Goal: Task Accomplishment & Management: Manage account settings

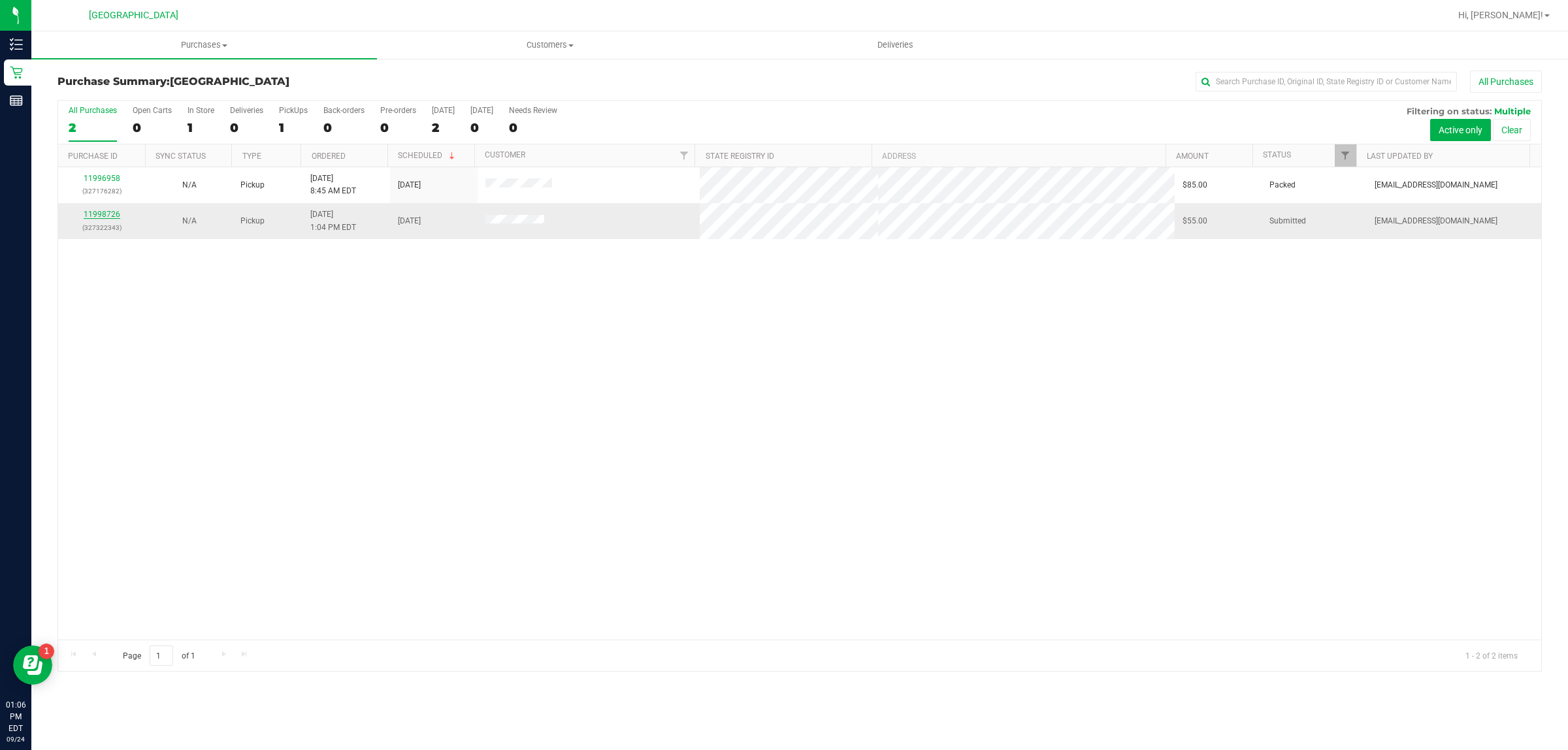
click at [106, 214] on link "11998726" at bounding box center [101, 214] width 36 height 9
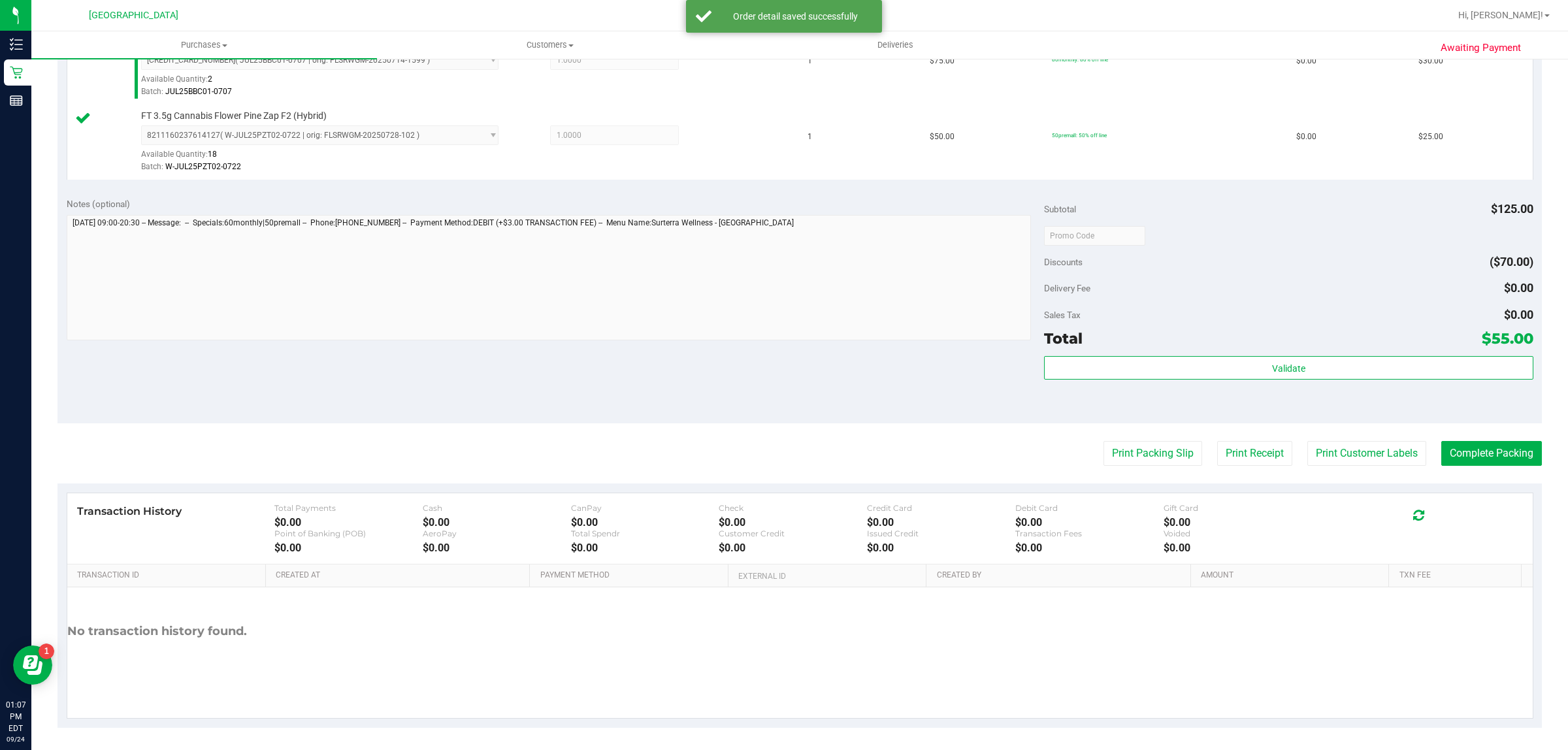
scroll to position [394, 0]
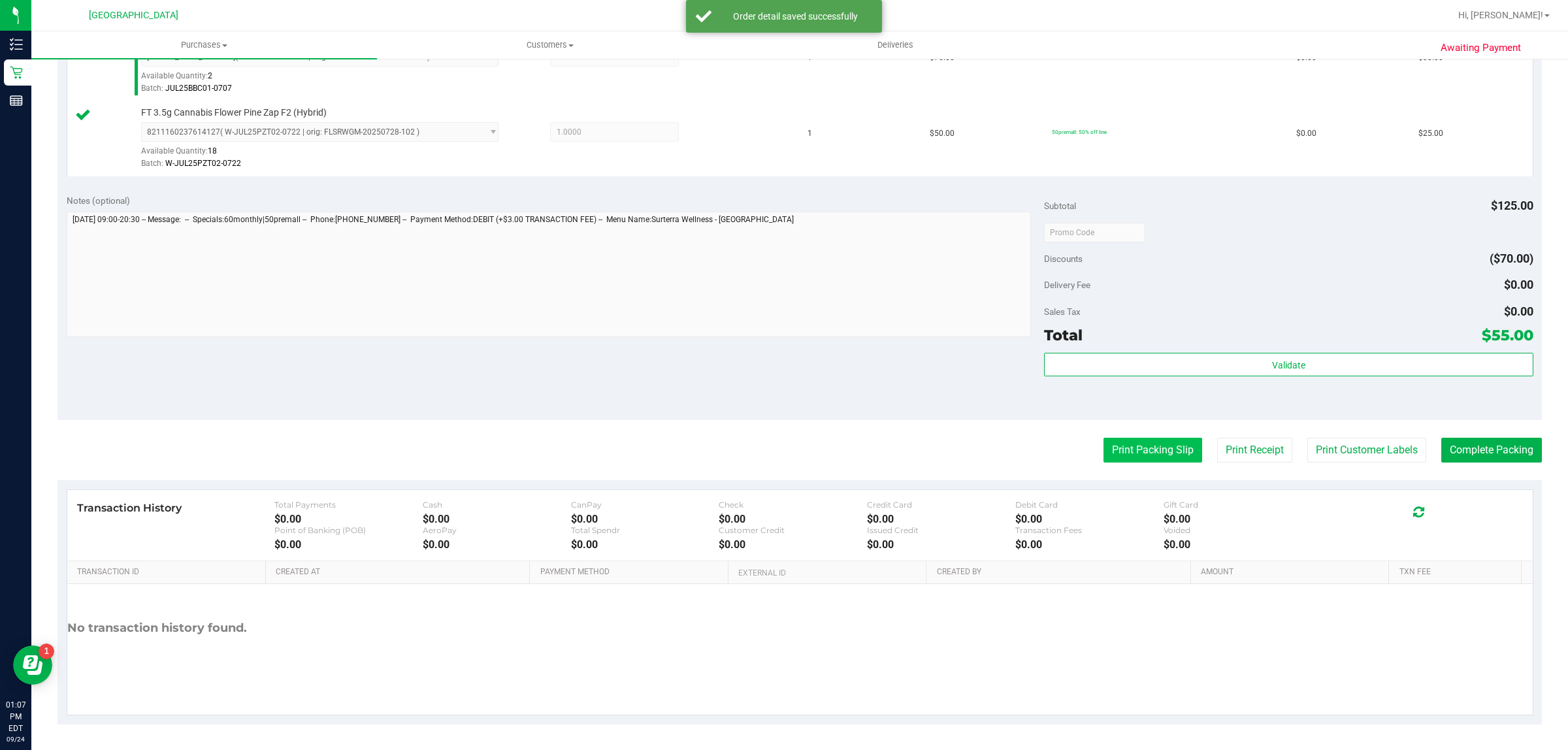
click at [1119, 455] on button "Print Packing Slip" at bounding box center [1153, 450] width 99 height 24
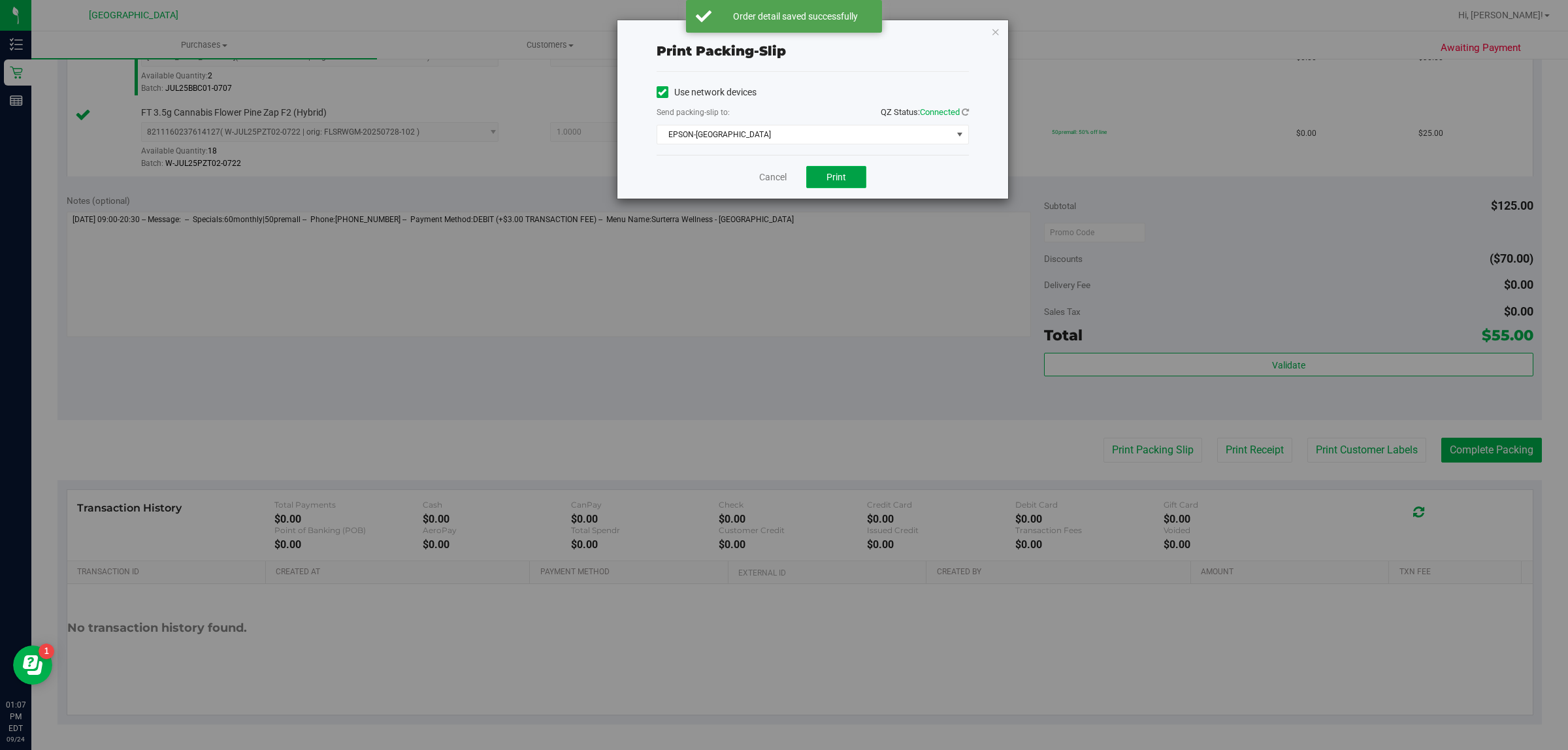
click at [843, 179] on span "Print" at bounding box center [836, 177] width 19 height 10
click at [998, 34] on icon "button" at bounding box center [995, 31] width 9 height 16
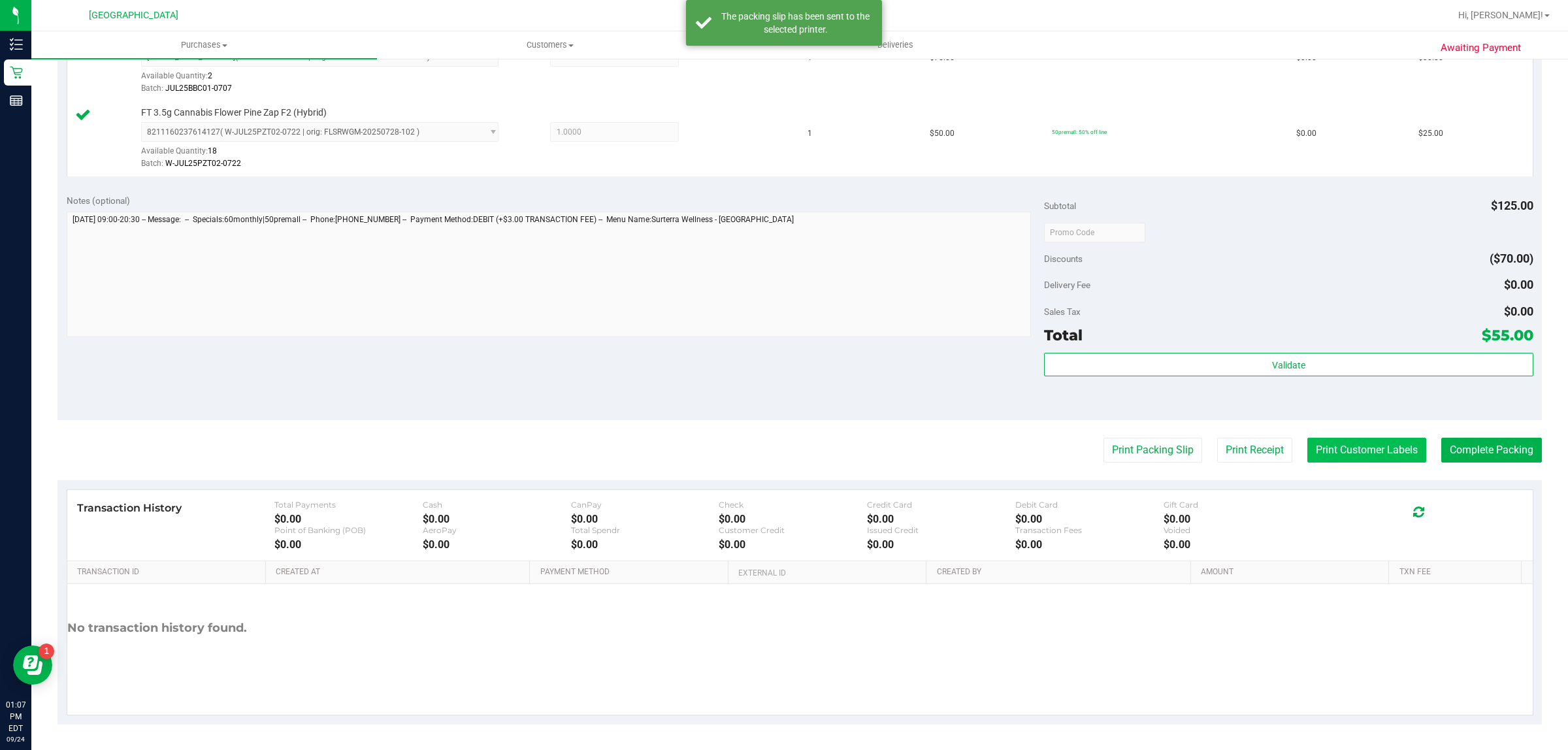
click at [1364, 441] on button "Print Customer Labels" at bounding box center [1367, 450] width 119 height 24
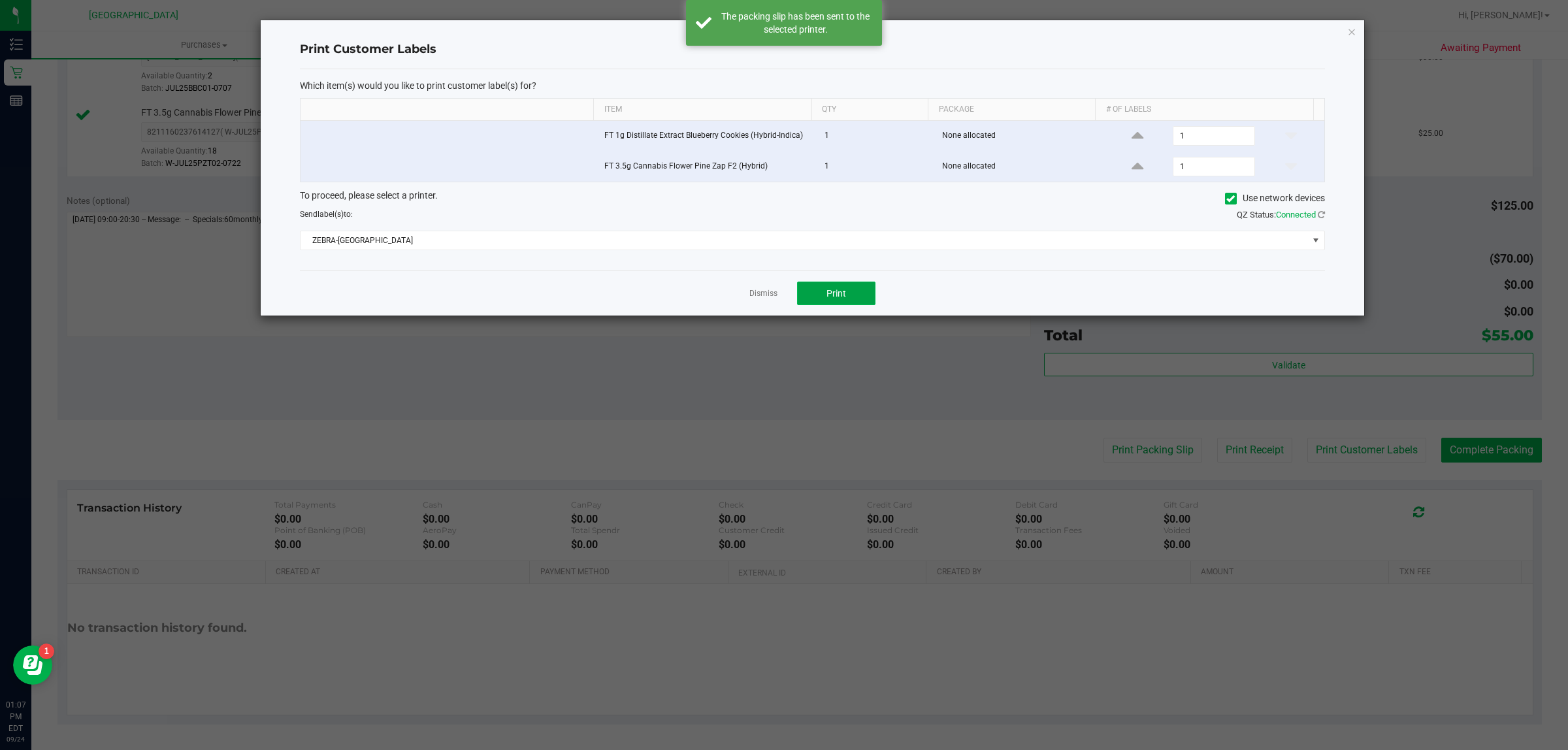
click at [847, 289] on button "Print" at bounding box center [836, 293] width 78 height 24
click at [1351, 31] on icon "button" at bounding box center [1351, 31] width 9 height 16
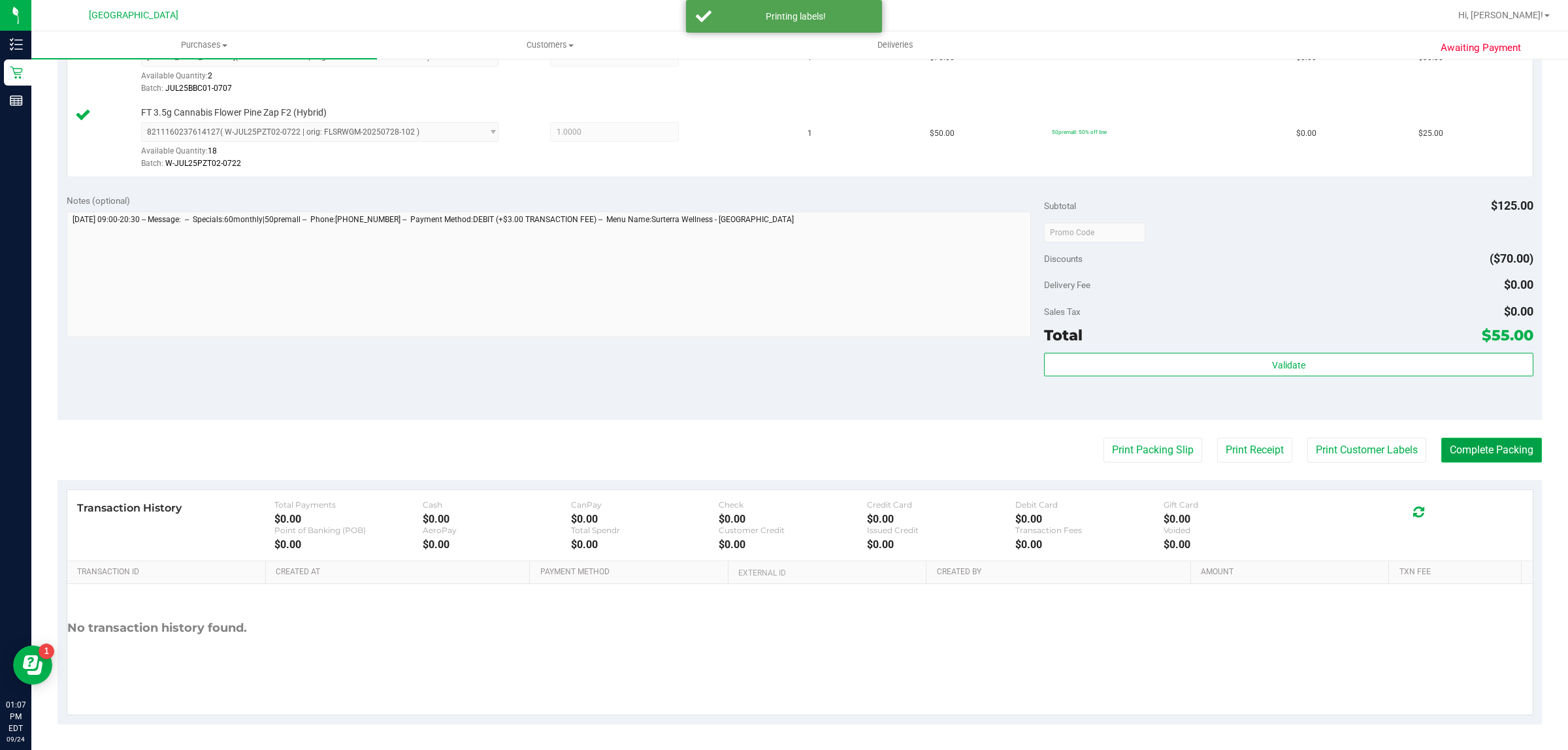
click at [1478, 447] on button "Complete Packing" at bounding box center [1491, 450] width 100 height 24
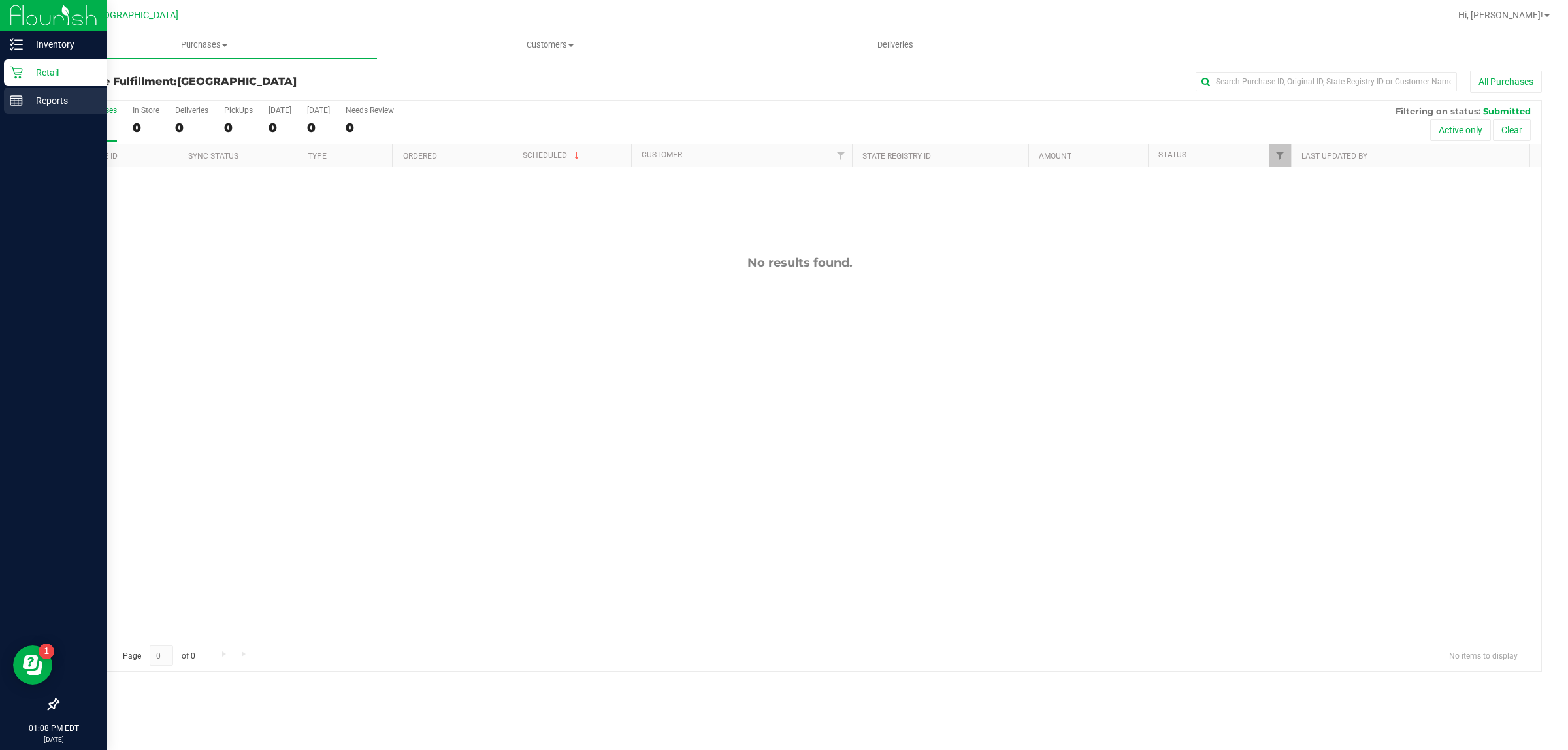
click at [27, 89] on div "Reports" at bounding box center [56, 100] width 104 height 26
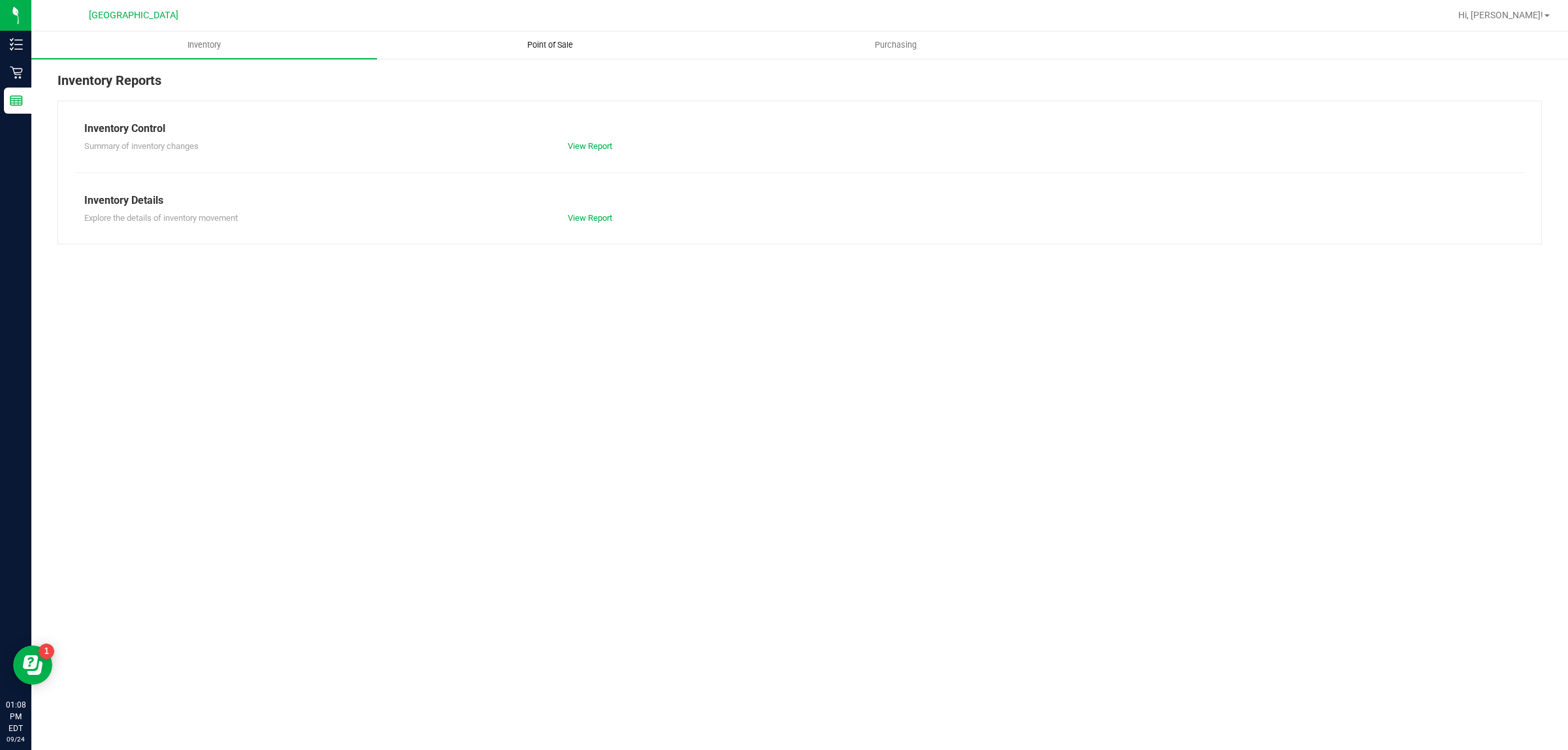
click at [520, 48] on span "Point of Sale" at bounding box center [550, 46] width 81 height 12
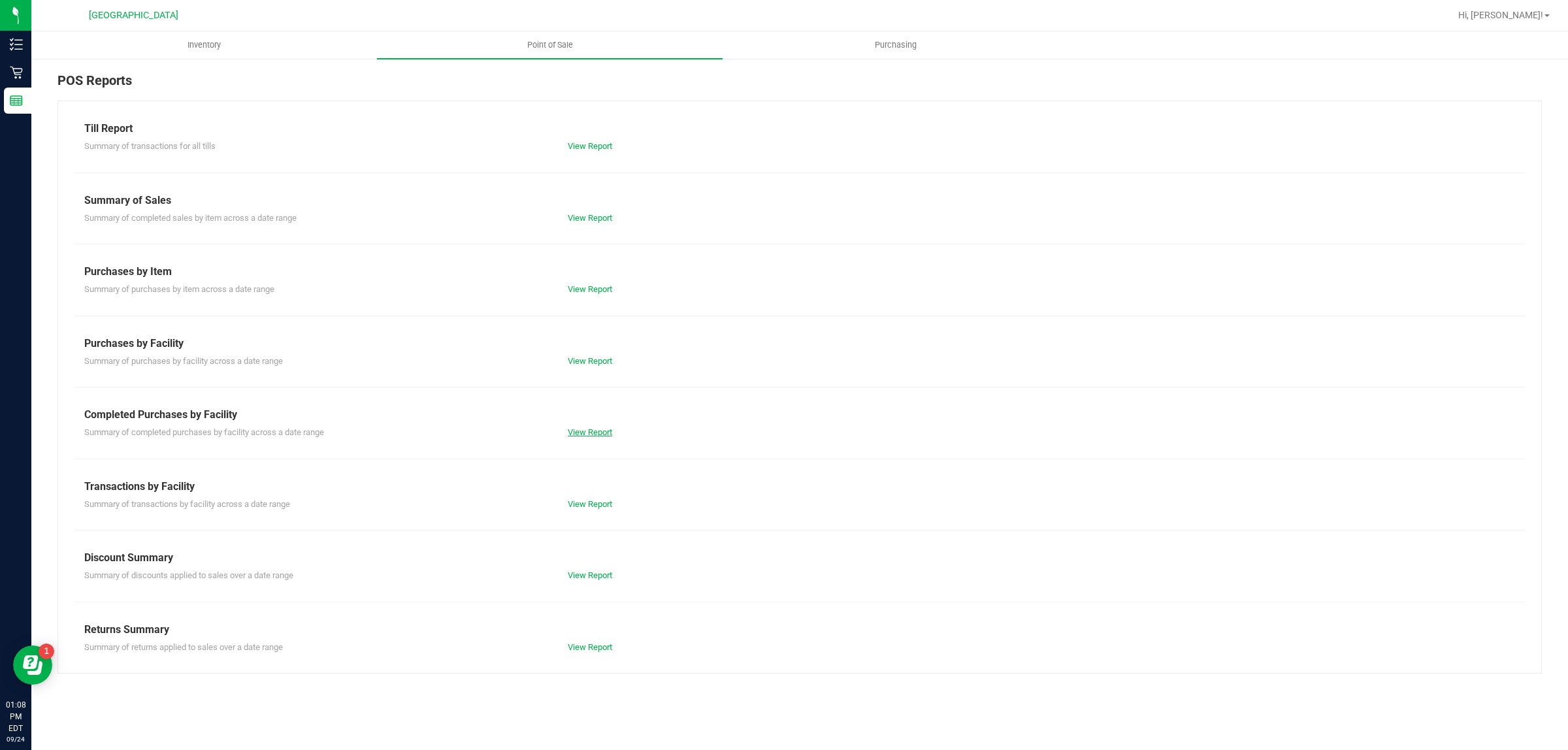
click at [611, 430] on link "View Report" at bounding box center [590, 432] width 45 height 10
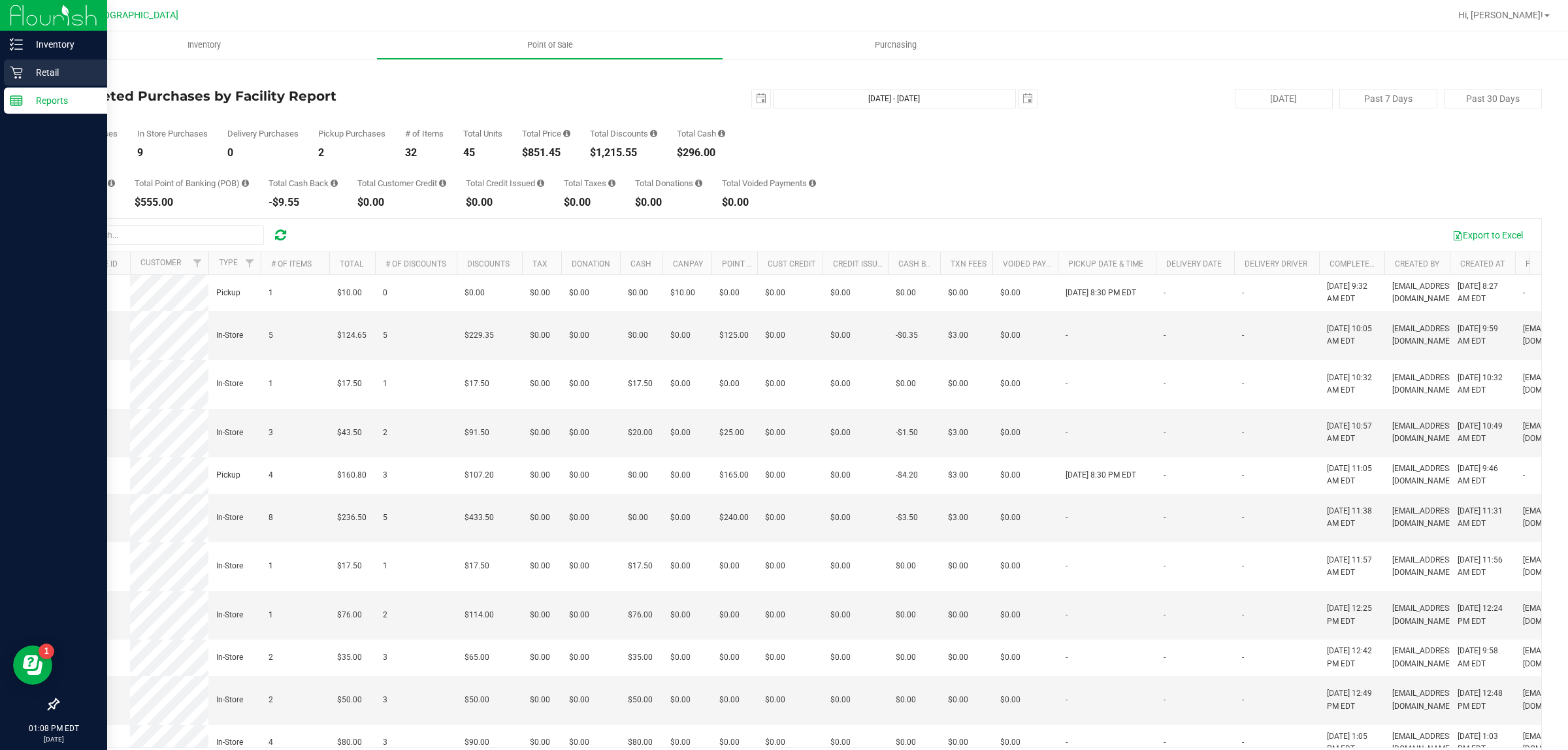
click at [24, 80] on div "Retail" at bounding box center [56, 72] width 104 height 26
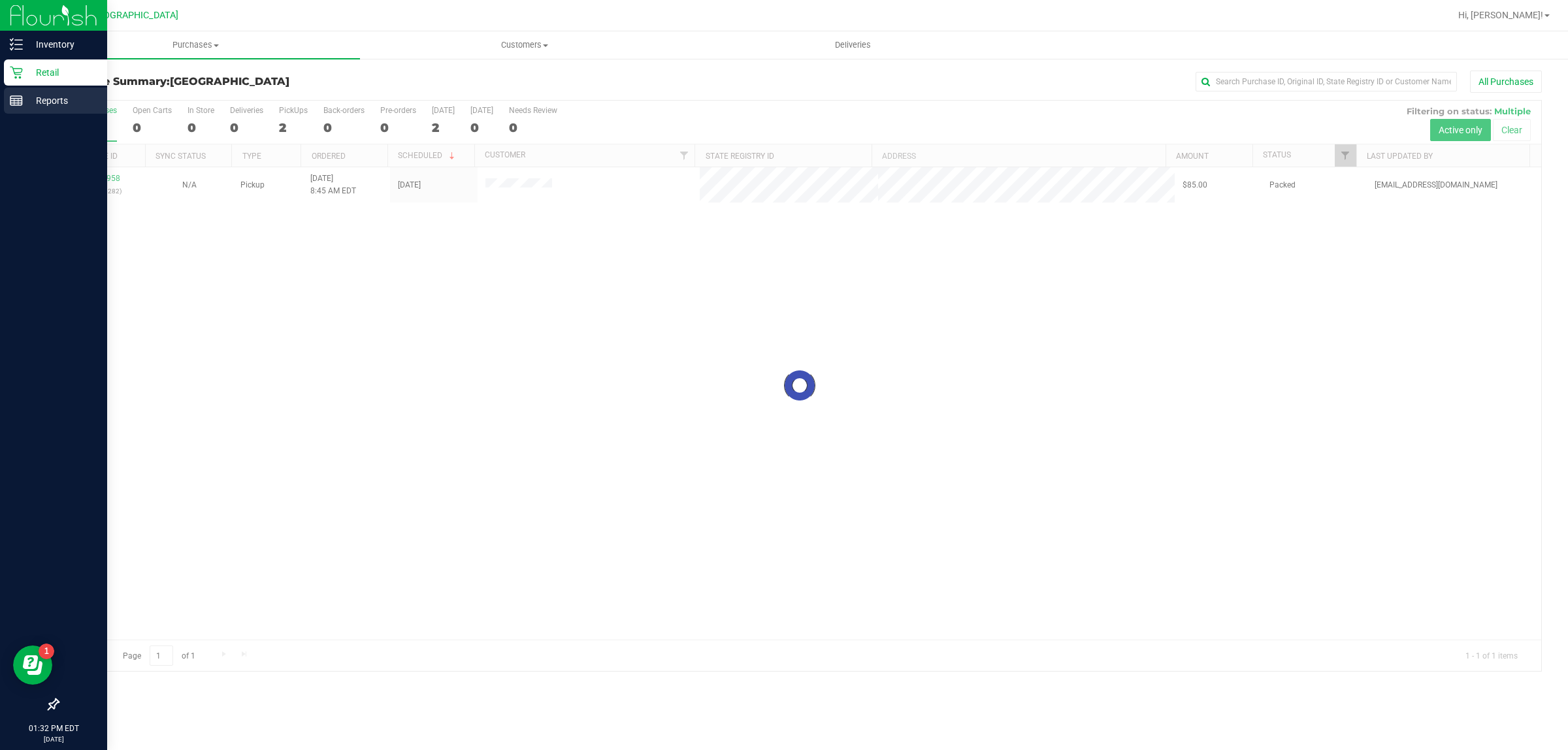
click at [21, 104] on icon at bounding box center [17, 101] width 13 height 13
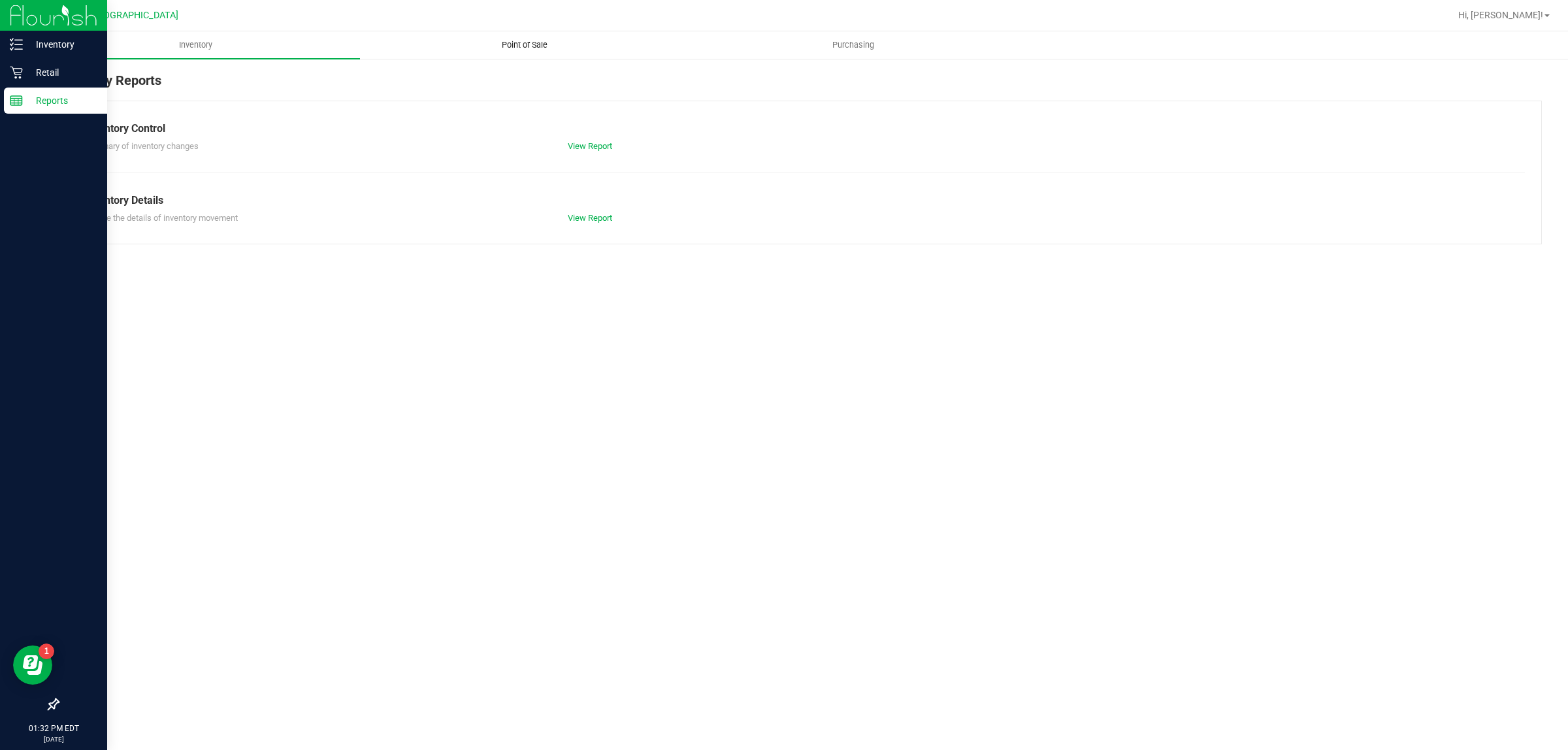
click at [522, 42] on span "Point of Sale" at bounding box center [525, 46] width 81 height 12
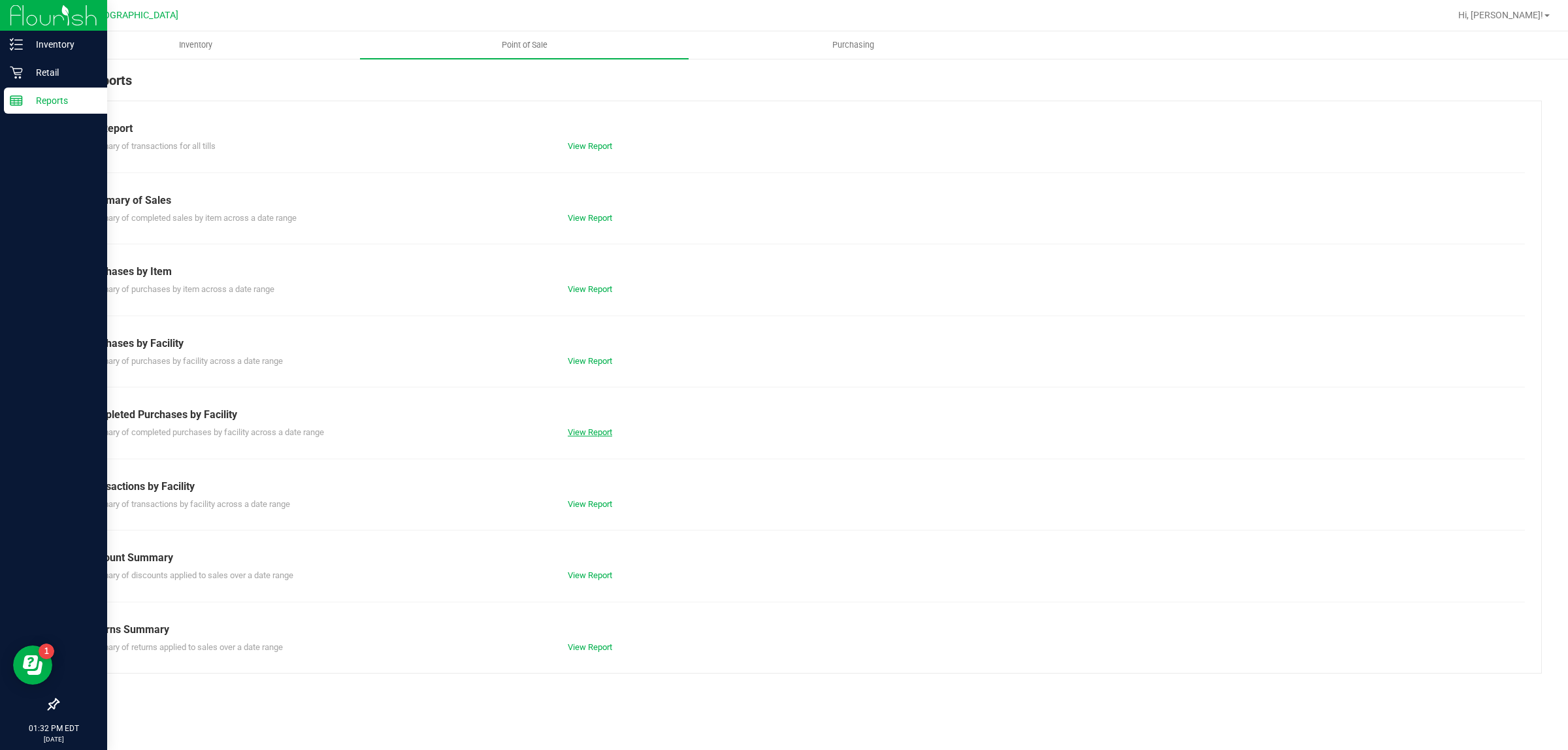
click at [586, 428] on link "View Report" at bounding box center [590, 432] width 45 height 10
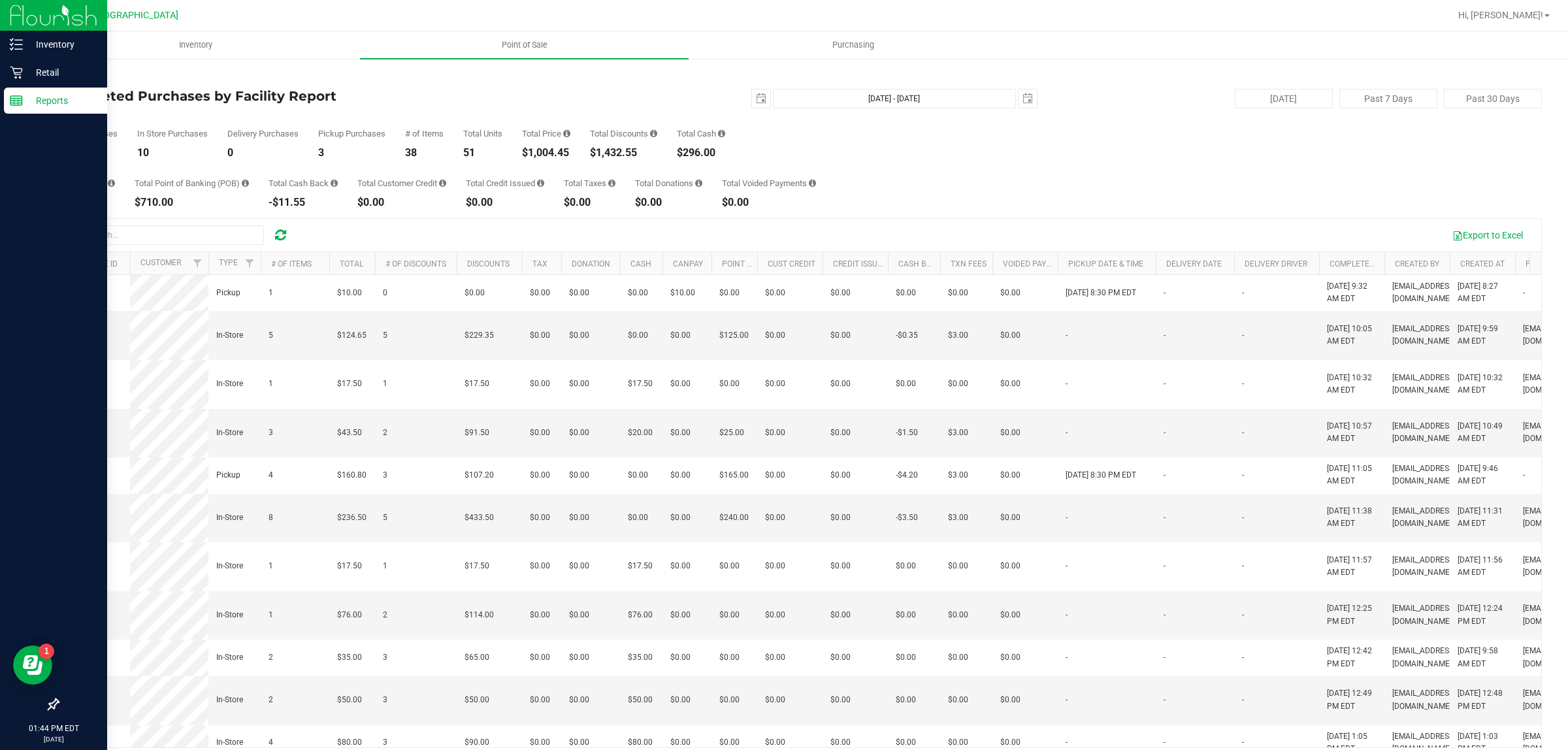
drag, startPoint x: 262, startPoint y: 488, endPoint x: 621, endPoint y: 73, distance: 548.7
click at [621, 73] on div "Back" at bounding box center [800, 77] width 1485 height 12
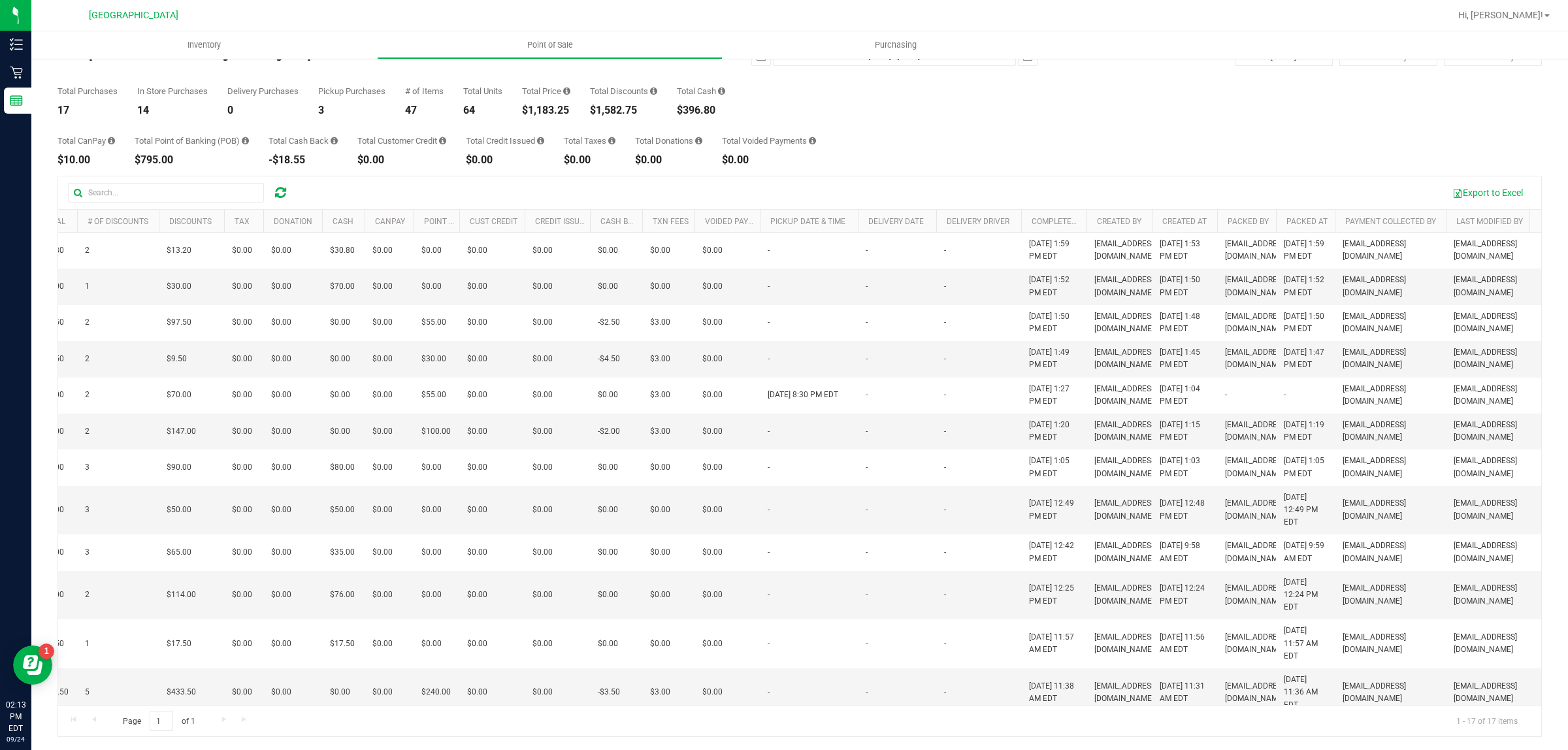
scroll to position [0, 304]
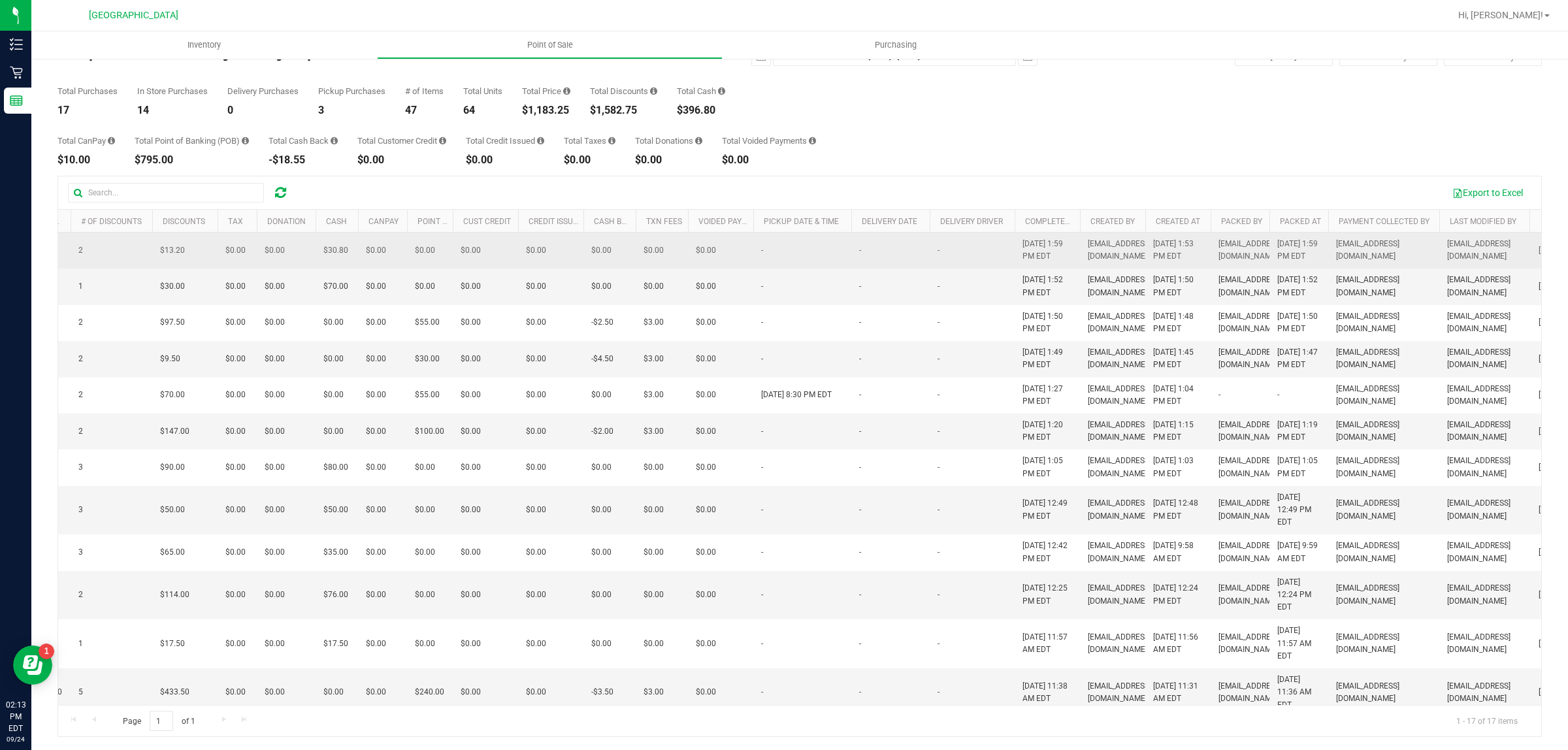
drag, startPoint x: 1077, startPoint y: 534, endPoint x: 971, endPoint y: 245, distance: 307.8
click at [971, 245] on tbody "11999032 In-Store 2 $30.80 2 $13.20 $0.00 $0.00 $30.80 $0.00 $0.00 $0.00 $0.00 …" at bounding box center [688, 584] width 1869 height 703
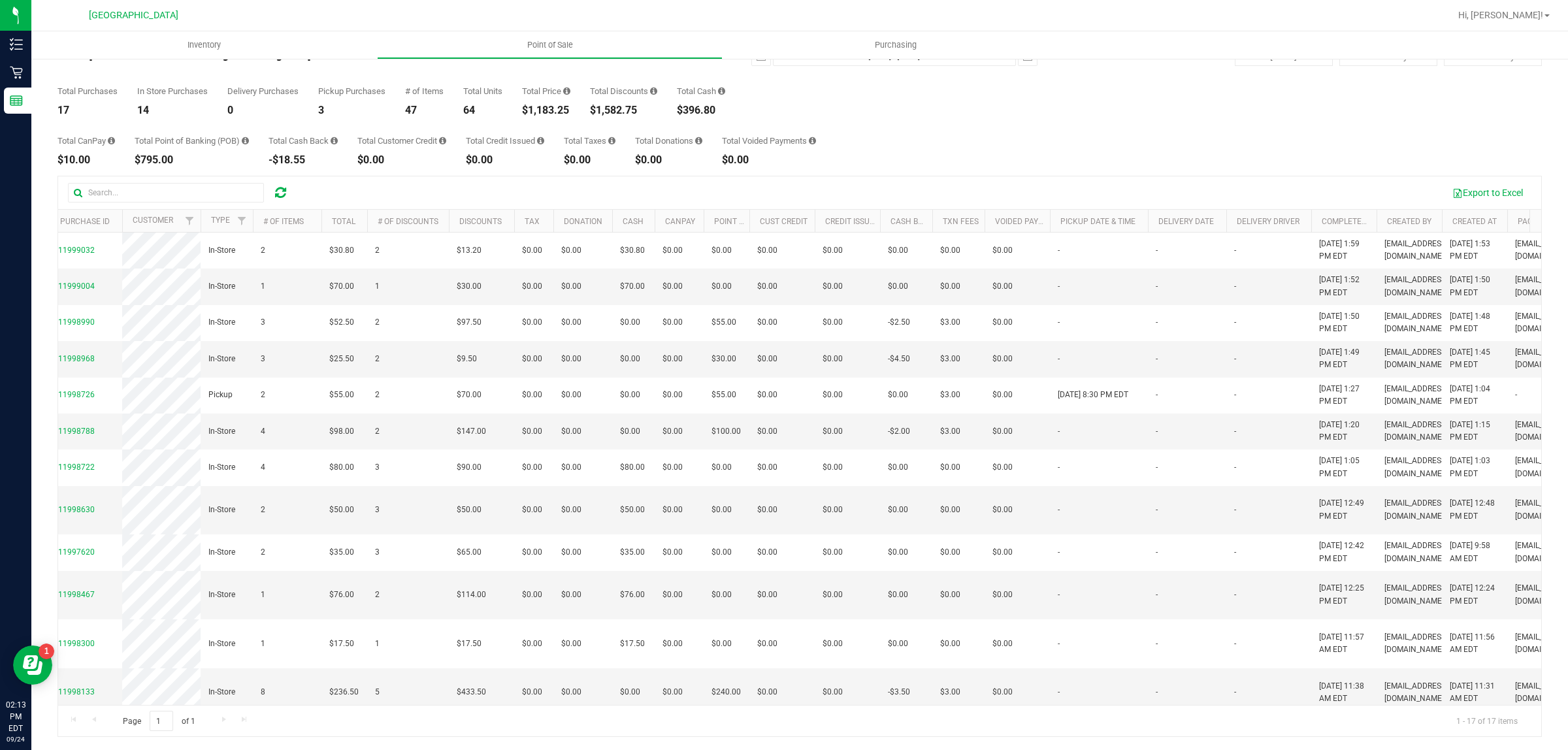
scroll to position [0, 0]
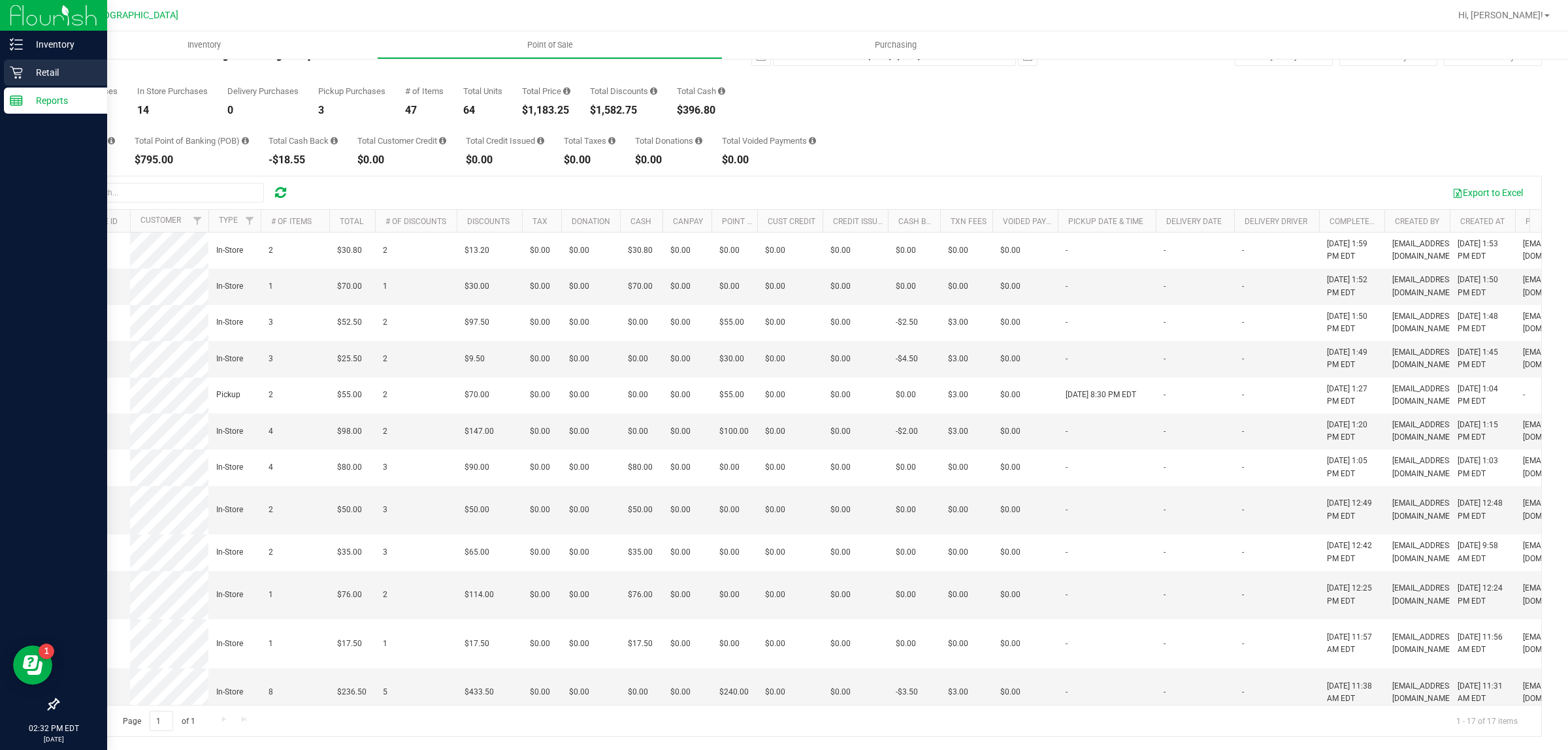
click at [26, 72] on p "Retail" at bounding box center [62, 72] width 78 height 16
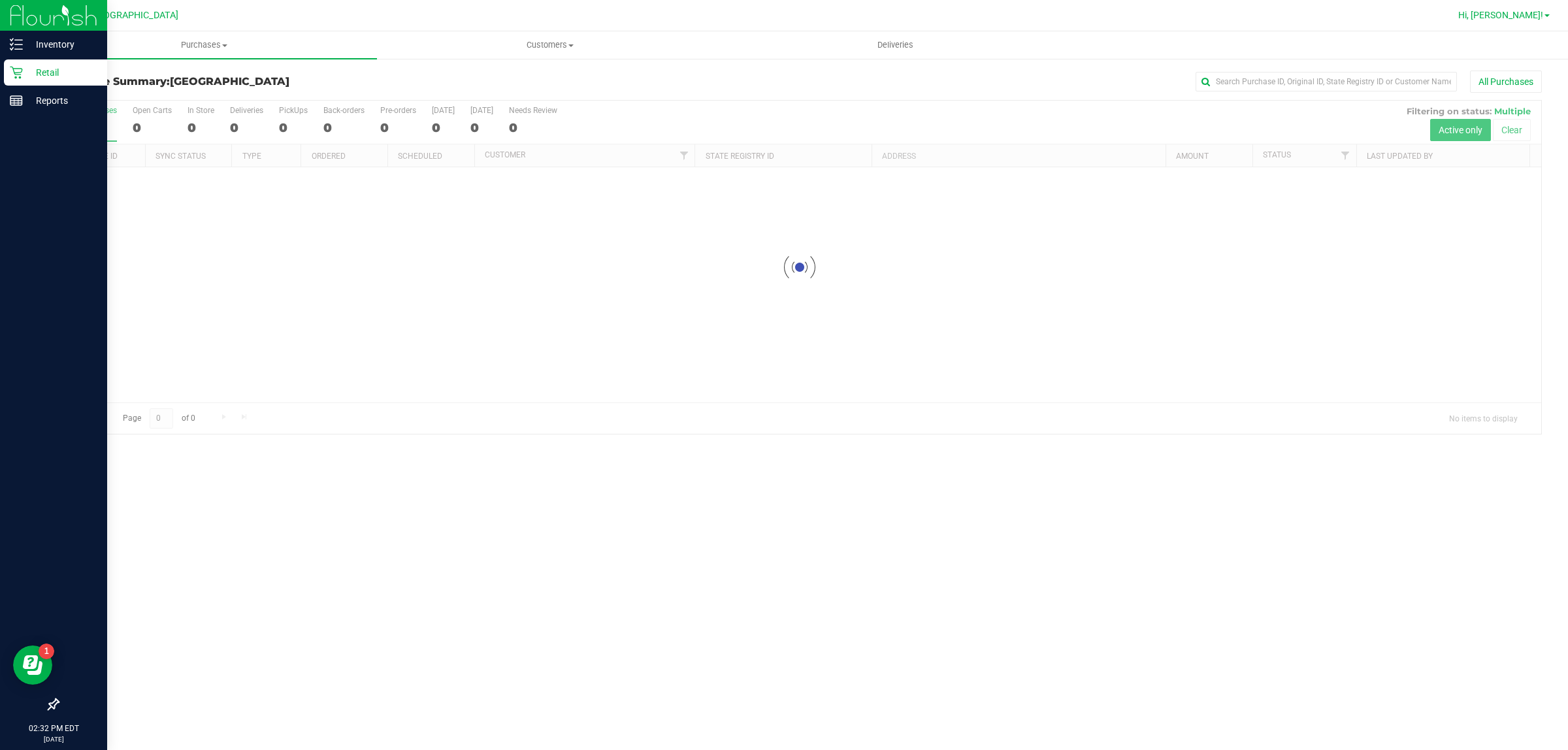
click at [1529, 17] on span "Hi, [PERSON_NAME]!" at bounding box center [1501, 15] width 85 height 10
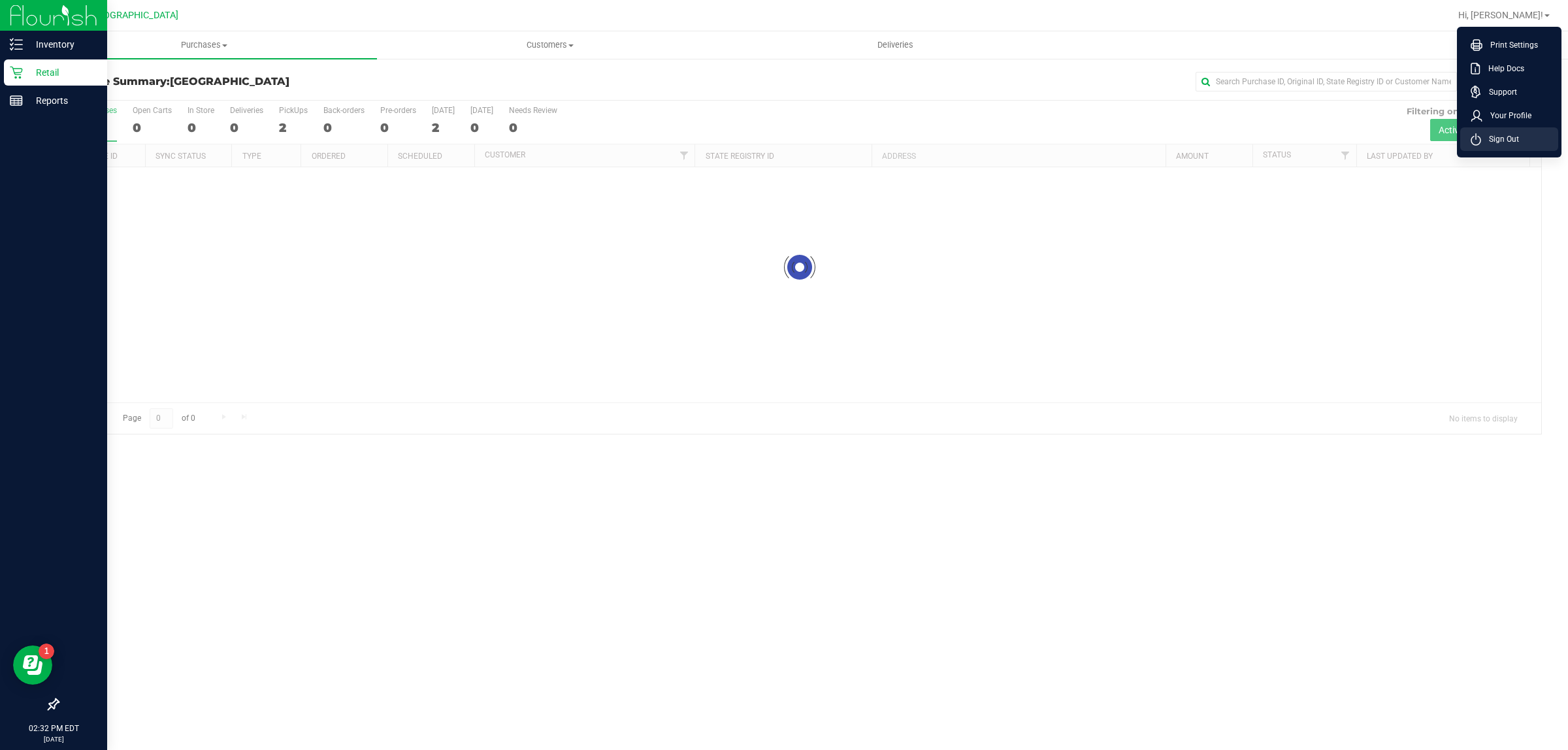
click at [1495, 138] on span "Sign Out" at bounding box center [1500, 139] width 38 height 13
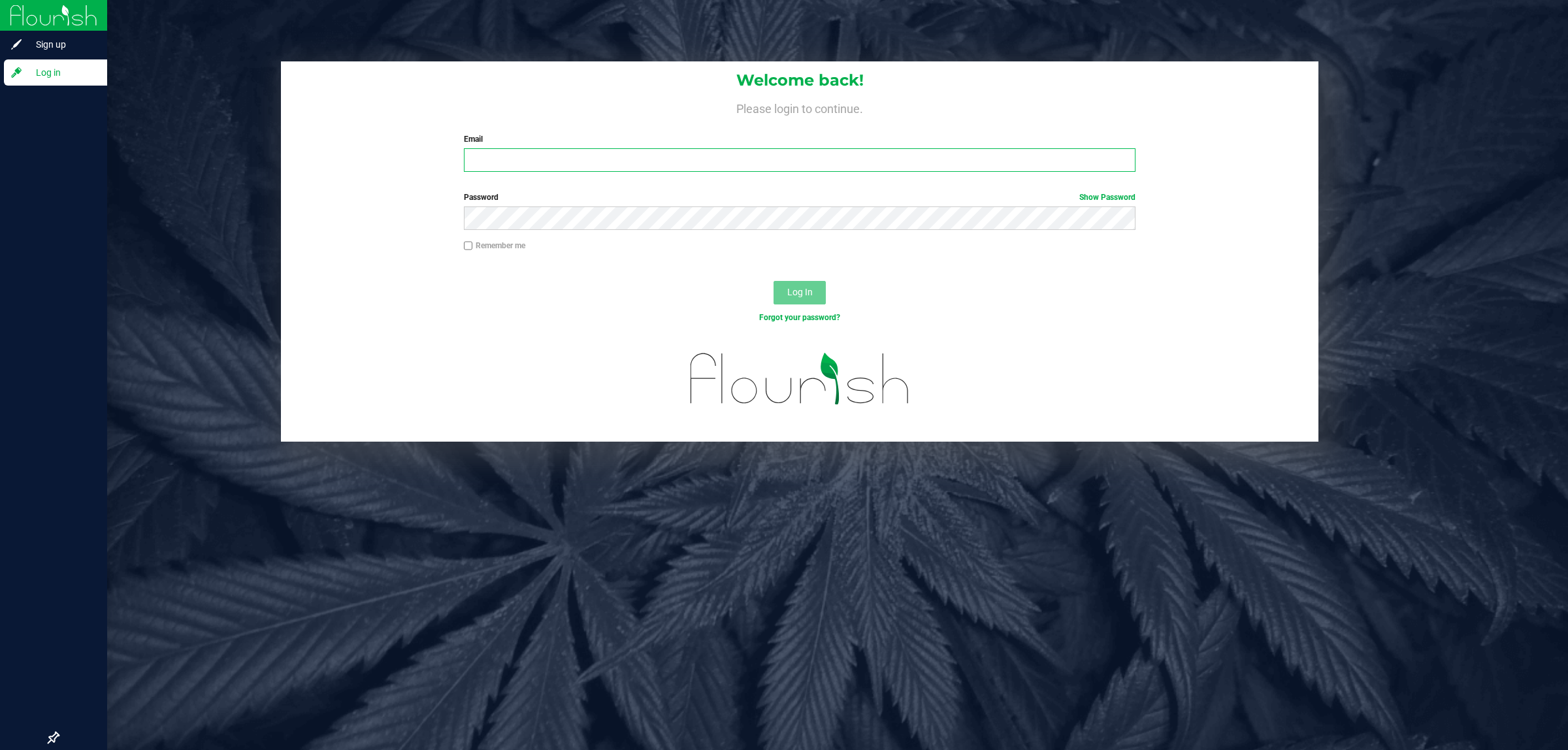
click at [792, 163] on input "Email" at bounding box center [800, 160] width 672 height 24
type input "[EMAIL_ADDRESS][DOMAIN_NAME]"
click at [773, 281] on button "Log In" at bounding box center [800, 292] width 52 height 24
